Goal: Task Accomplishment & Management: Manage account settings

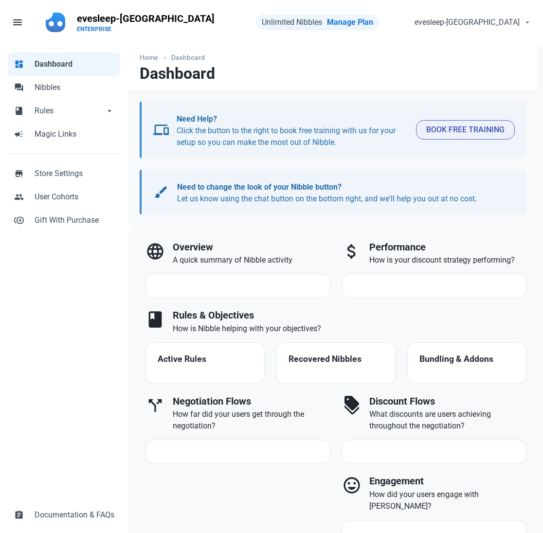
select select "7d"
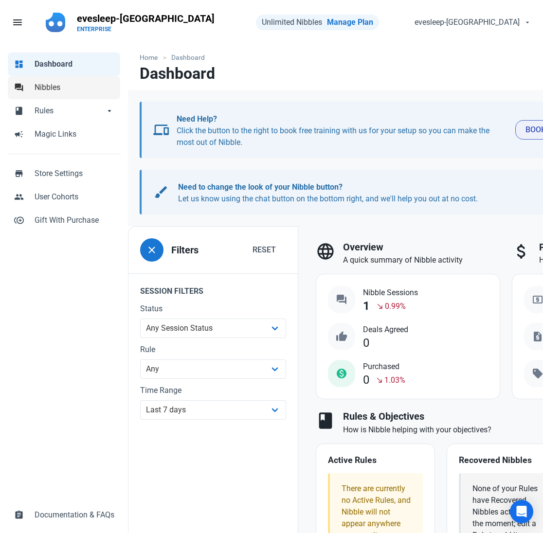
click at [24, 85] on link "forum Nibbles" at bounding box center [64, 87] width 112 height 23
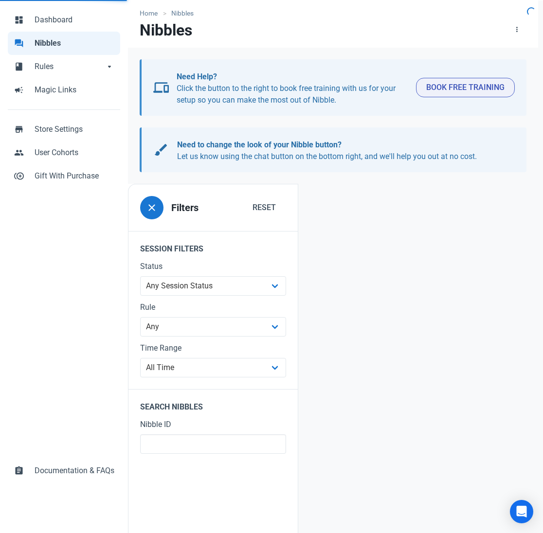
scroll to position [52, 0]
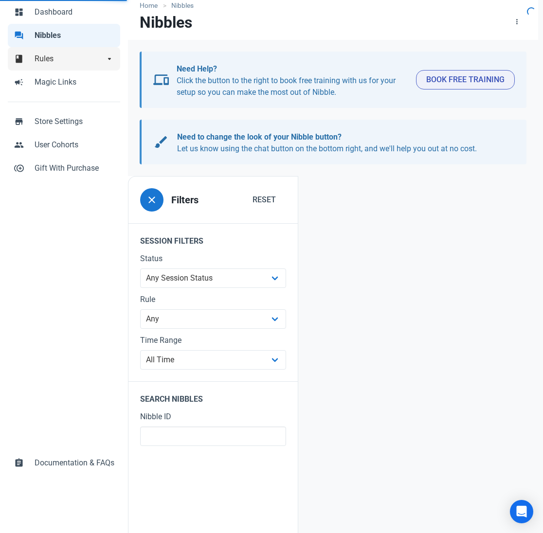
click at [52, 62] on span "Rules" at bounding box center [70, 59] width 70 height 12
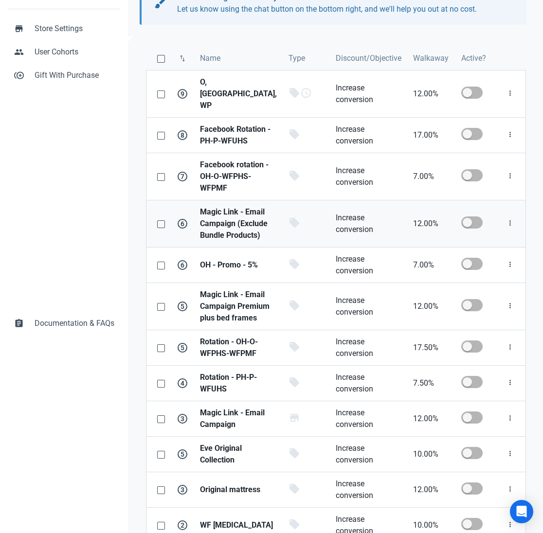
scroll to position [197, 0]
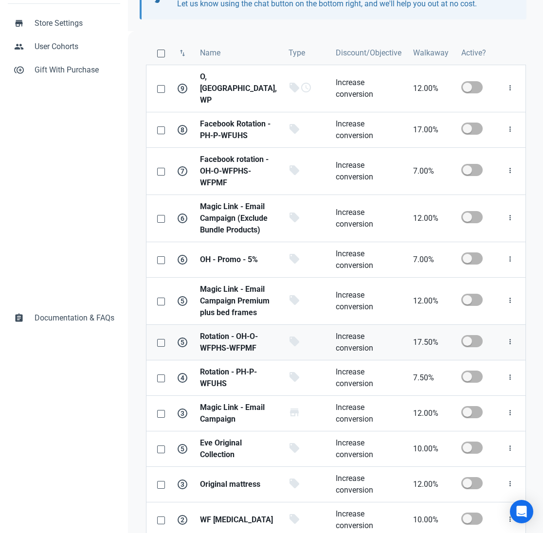
click at [241, 331] on strong "Rotation - OH-O-WFPHS-WFPMF" at bounding box center [238, 342] width 77 height 23
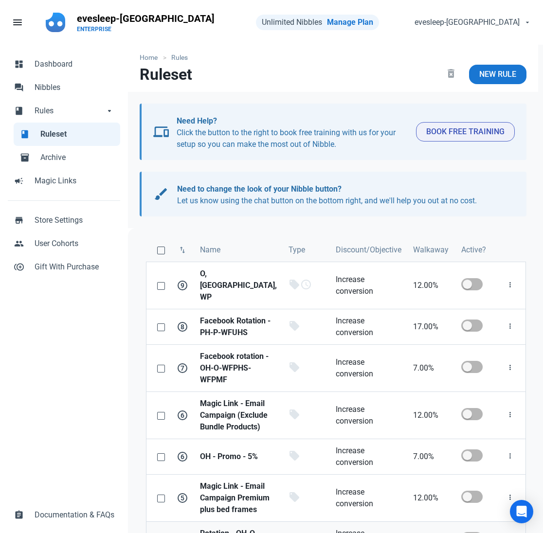
select select "product"
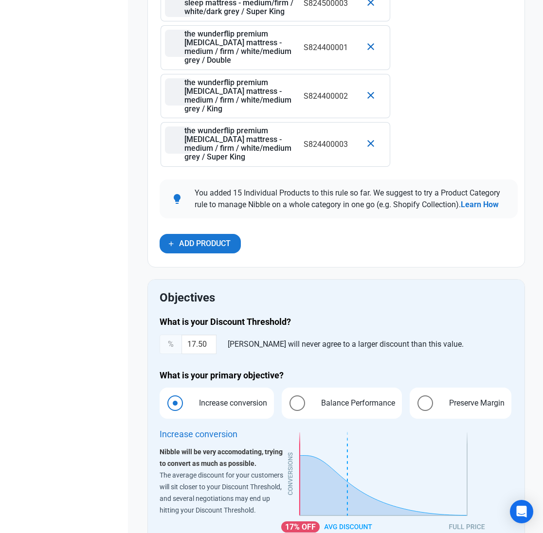
scroll to position [1037, 0]
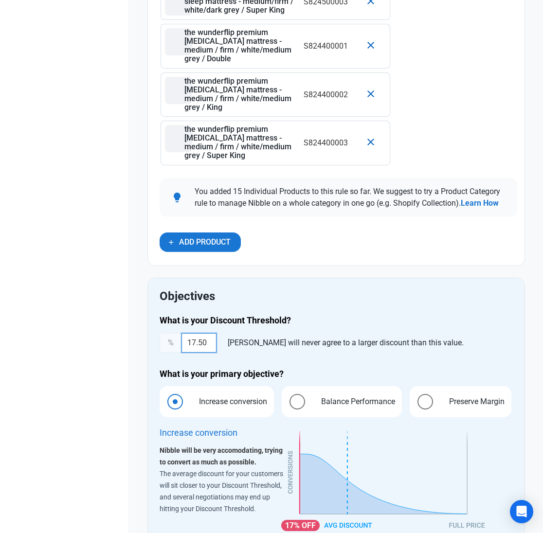
drag, startPoint x: 211, startPoint y: 344, endPoint x: 72, endPoint y: 339, distance: 138.8
type input "5"
click at [288, 364] on div "What is your Discount Threshold? % 5 Nibble will never agree to a larger discou…" at bounding box center [336, 428] width 365 height 239
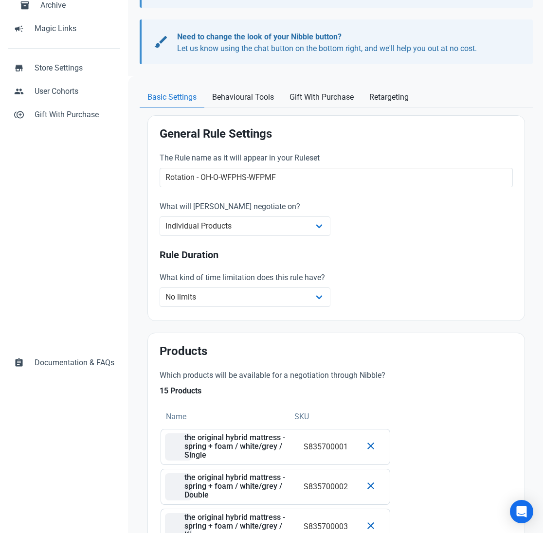
scroll to position [0, 0]
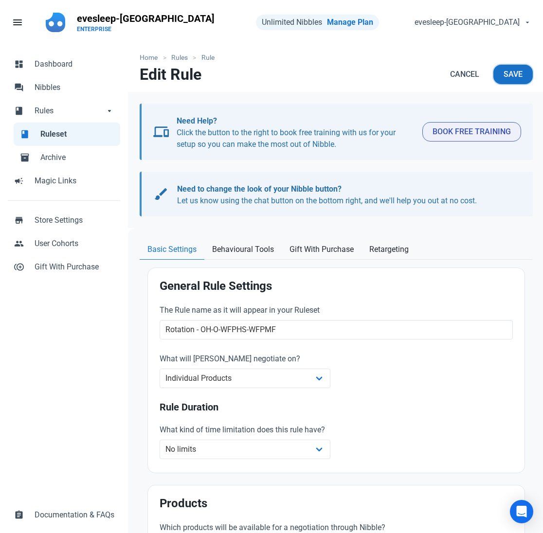
click at [524, 77] on button "Save" at bounding box center [512, 74] width 39 height 19
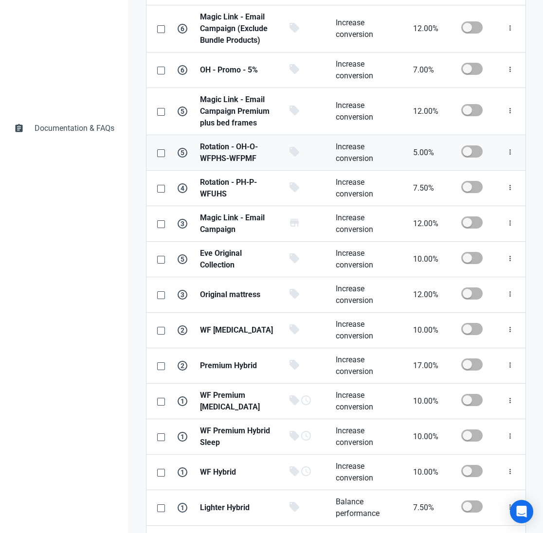
scroll to position [386, 0]
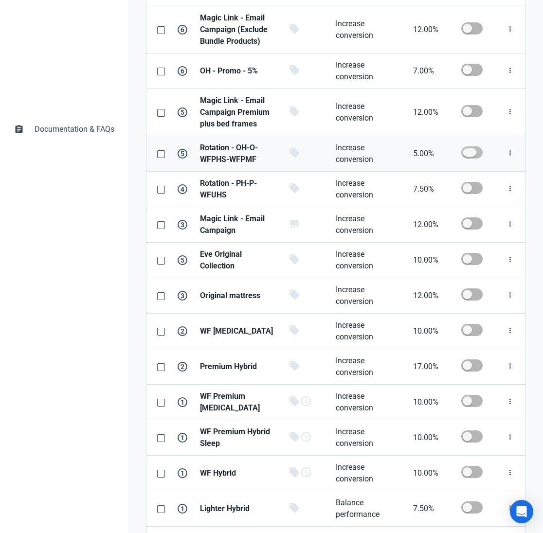
click at [465, 146] on span at bounding box center [471, 152] width 21 height 12
click at [465, 149] on input "checkbox" at bounding box center [464, 152] width 6 height 6
checkbox input "true"
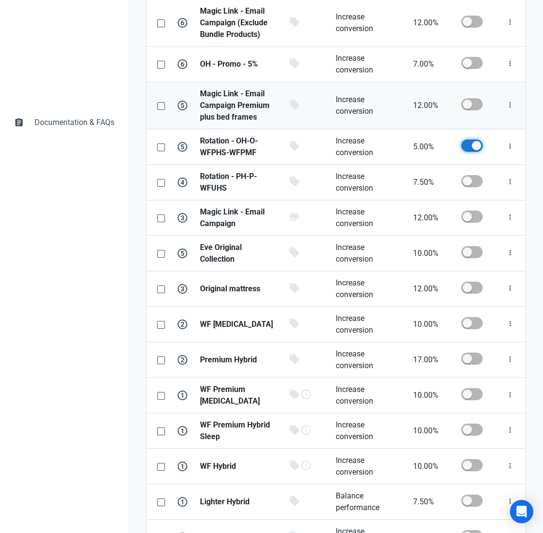
scroll to position [392, 0]
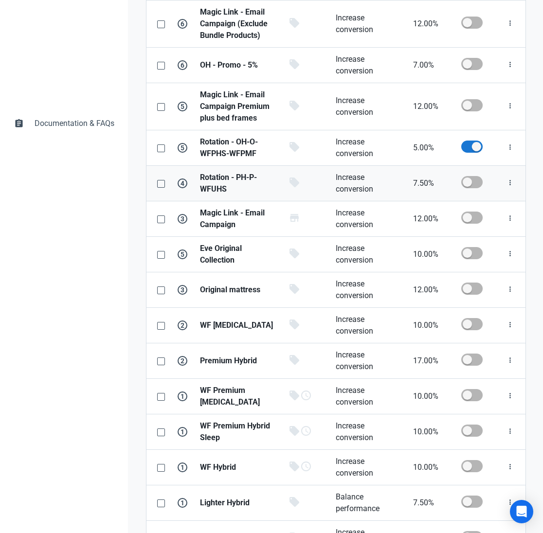
click at [245, 175] on strong "Rotation - PH-P-WFUHS" at bounding box center [238, 183] width 77 height 23
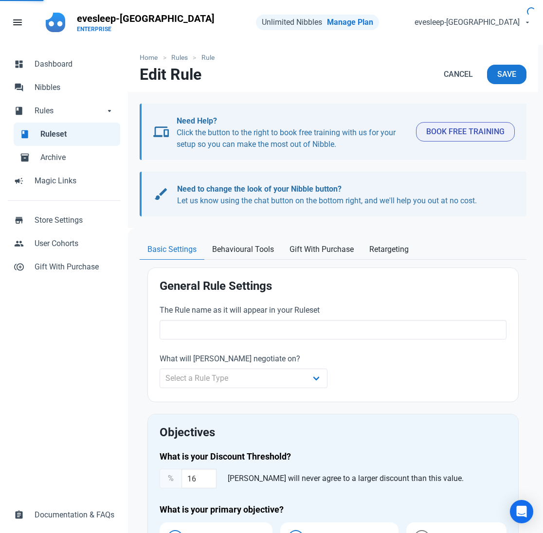
type input "Rotation - PH-P-WFUHS"
select select "product"
type input "7.50"
radio input "true"
radio input "false"
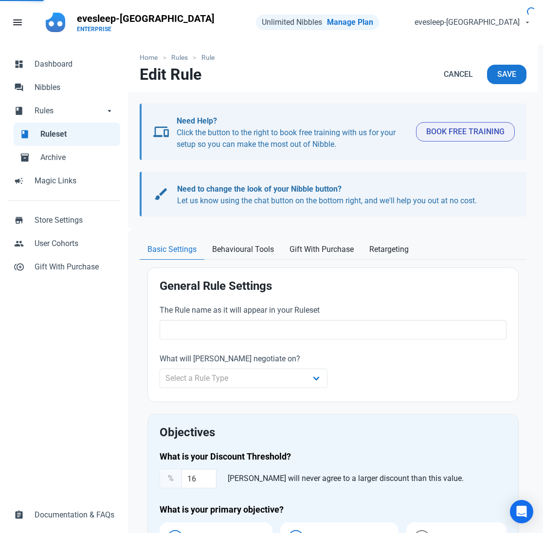
radio input "true"
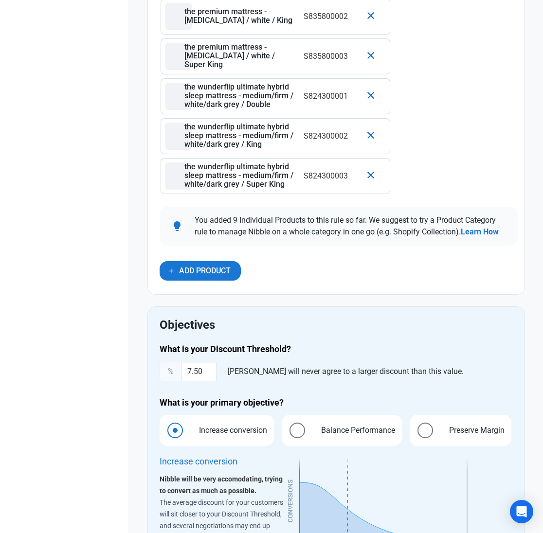
scroll to position [743, 0]
click at [185, 372] on input "7.50" at bounding box center [199, 371] width 35 height 19
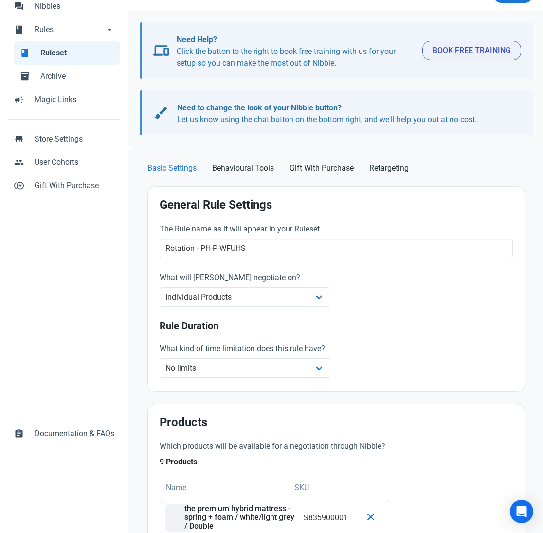
scroll to position [0, 0]
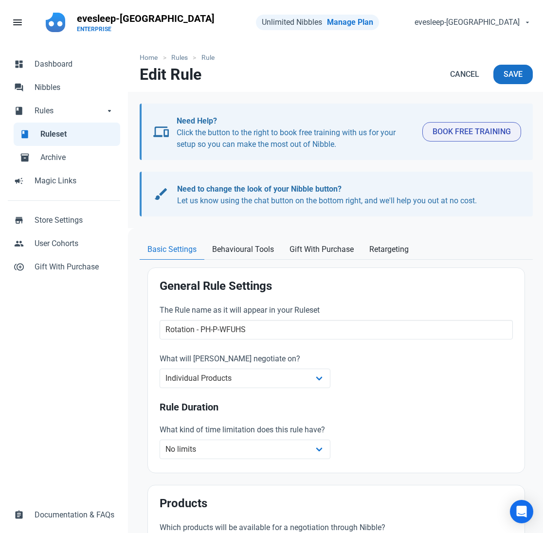
type input "17.50"
click at [506, 77] on span "Save" at bounding box center [513, 75] width 19 height 12
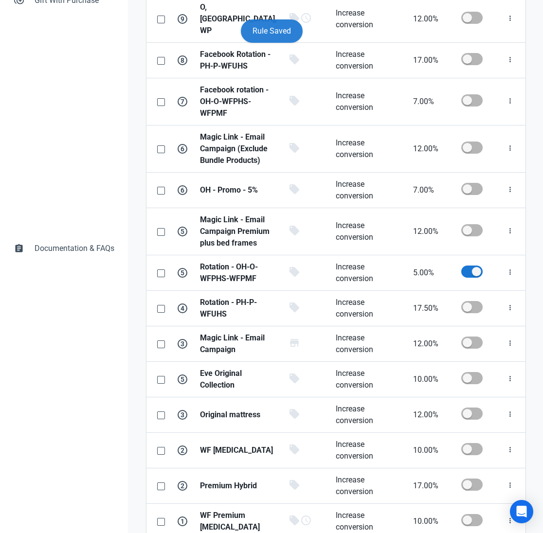
scroll to position [267, 0]
click at [471, 301] on span at bounding box center [471, 307] width 21 height 12
click at [468, 304] on input "checkbox" at bounding box center [464, 307] width 6 height 6
checkbox input "true"
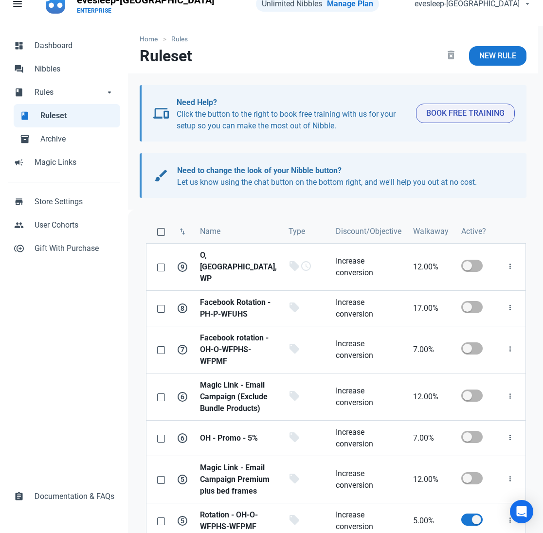
scroll to position [0, 0]
